Goal: Task Accomplishment & Management: Use online tool/utility

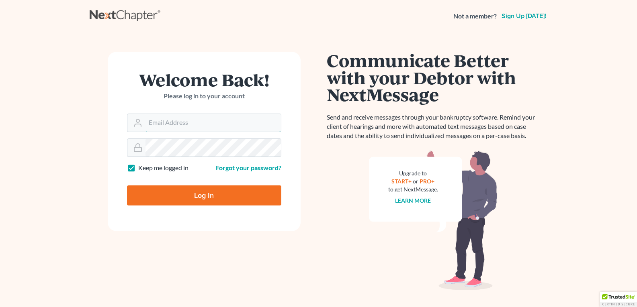
type input "legalstaff@saedilawgroup.com"
click at [181, 194] on input "Log In" at bounding box center [204, 196] width 154 height 20
type input "Thinking..."
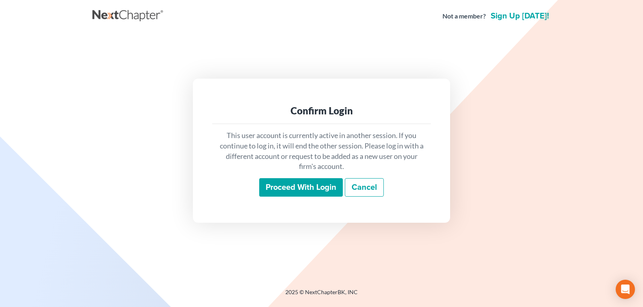
click at [293, 189] on input "Proceed with login" at bounding box center [301, 187] width 84 height 18
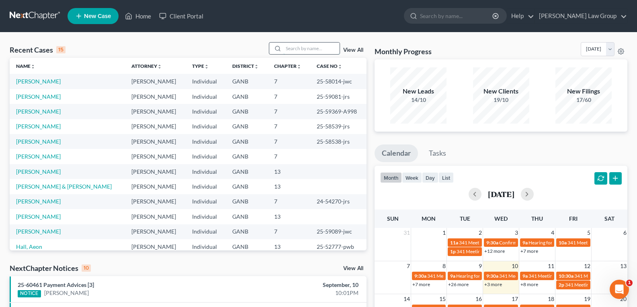
click at [289, 49] on input "search" at bounding box center [311, 49] width 56 height 12
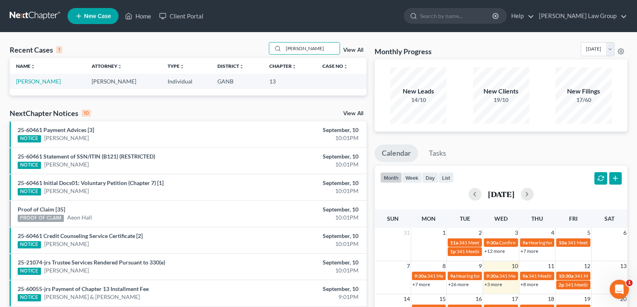
type input "Headen"
